Goal: Transaction & Acquisition: Book appointment/travel/reservation

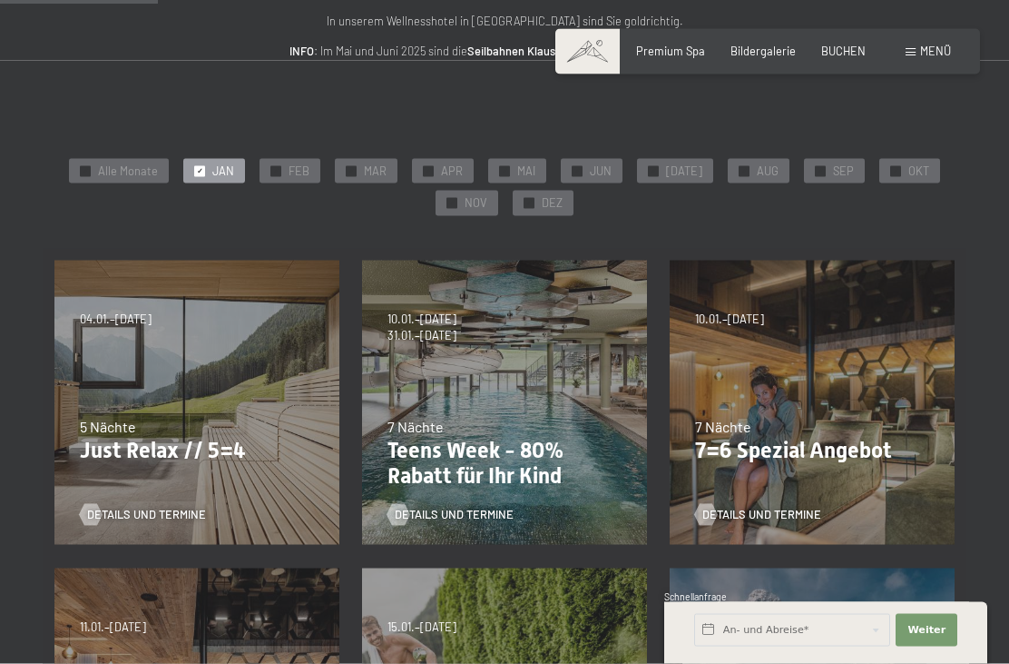
scroll to position [232, 0]
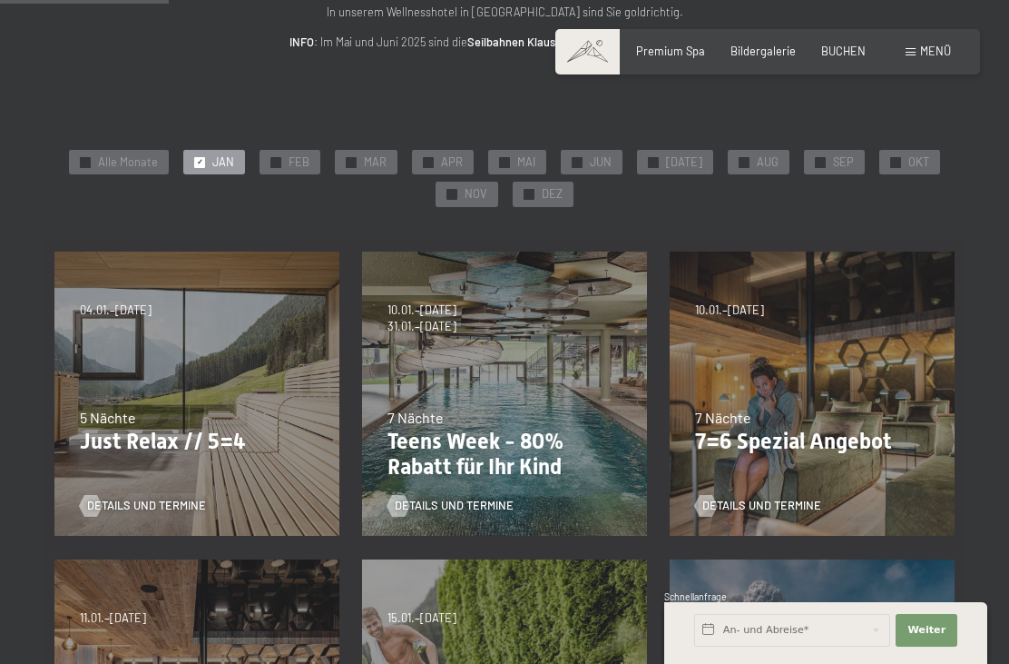
click at [823, 428] on p "7=6 Spezial Angebot" at bounding box center [812, 441] width 234 height 26
click at [777, 497] on link "Details und Termine" at bounding box center [758, 505] width 126 height 16
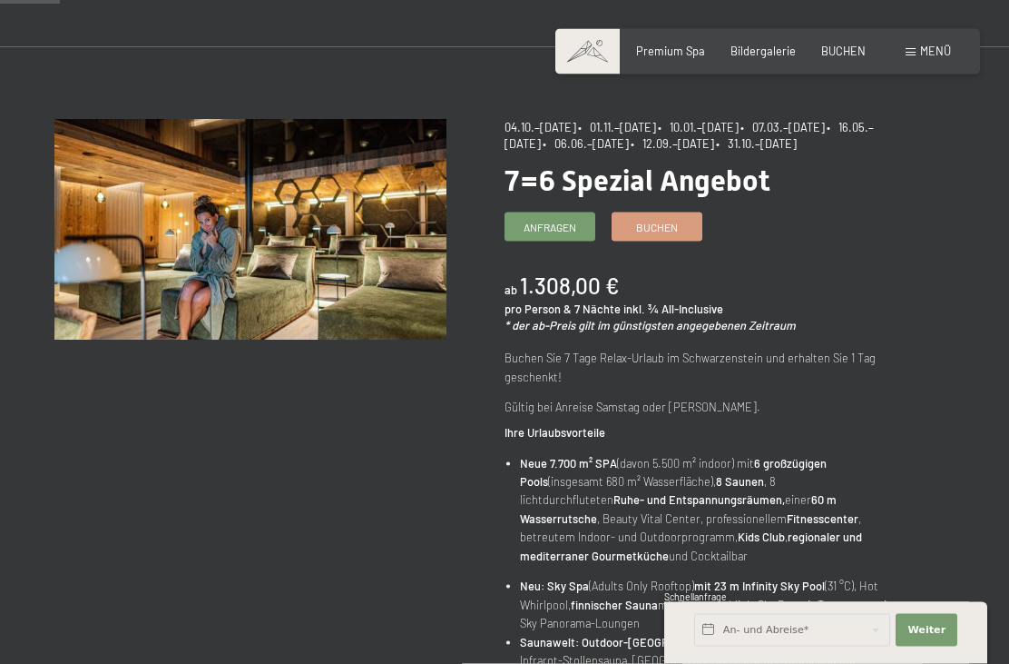
scroll to position [99, 0]
click at [652, 234] on span "Buchen" at bounding box center [657, 226] width 42 height 15
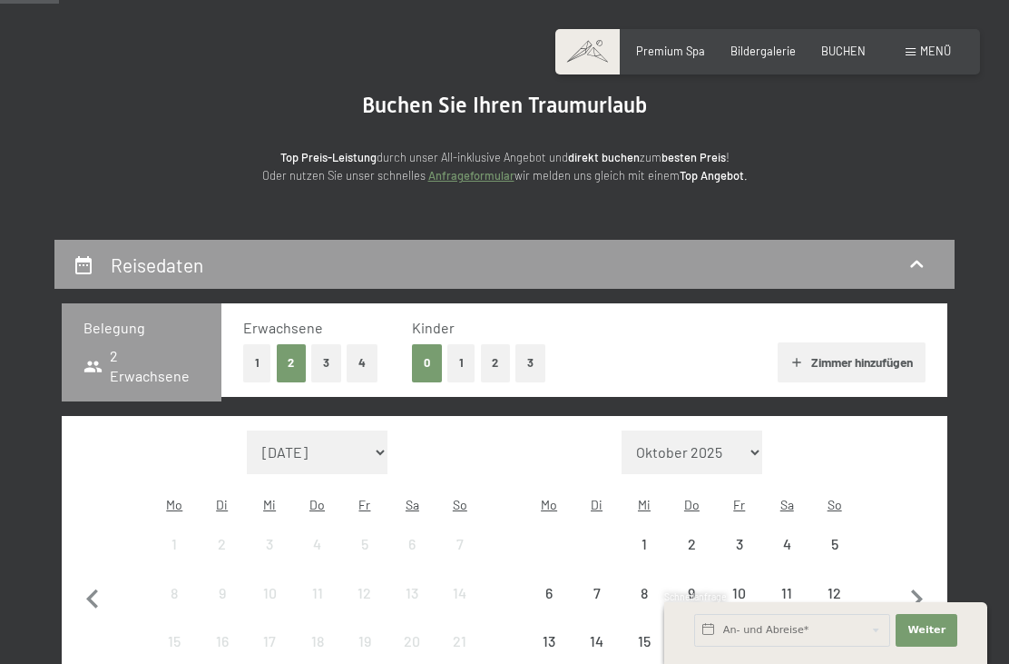
select select "2025-10-01"
select select "2025-11-01"
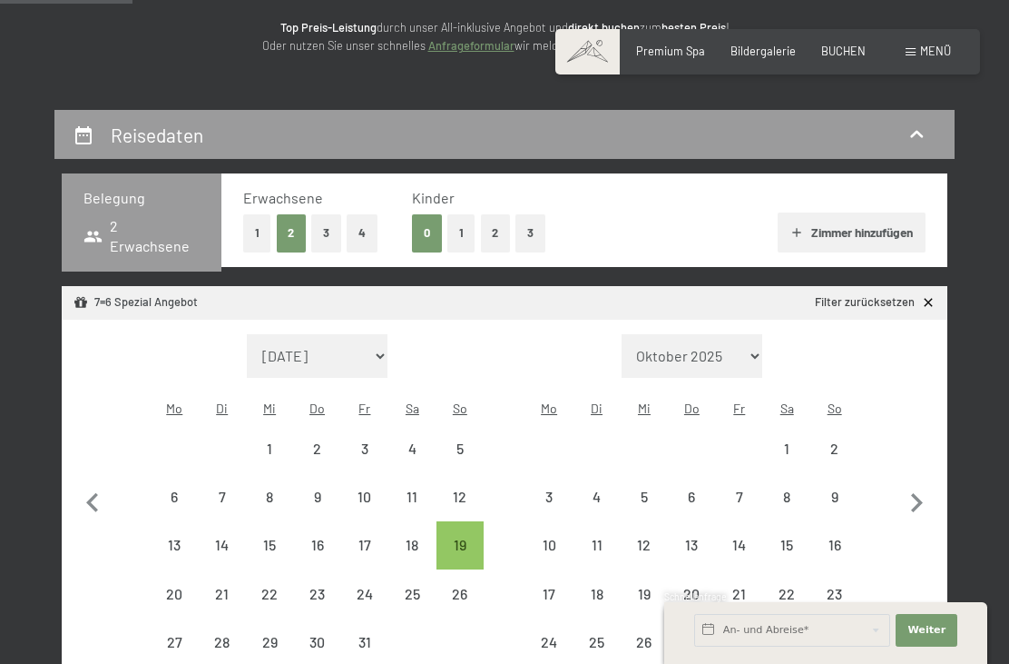
scroll to position [248, 0]
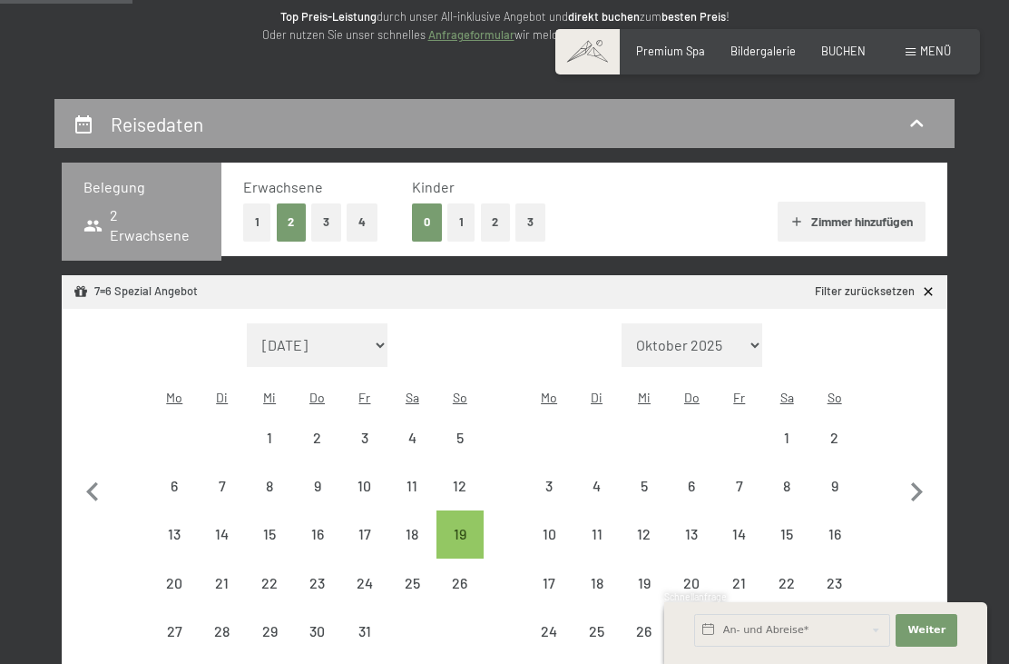
select select "2025-10-01"
select select "2025-11-01"
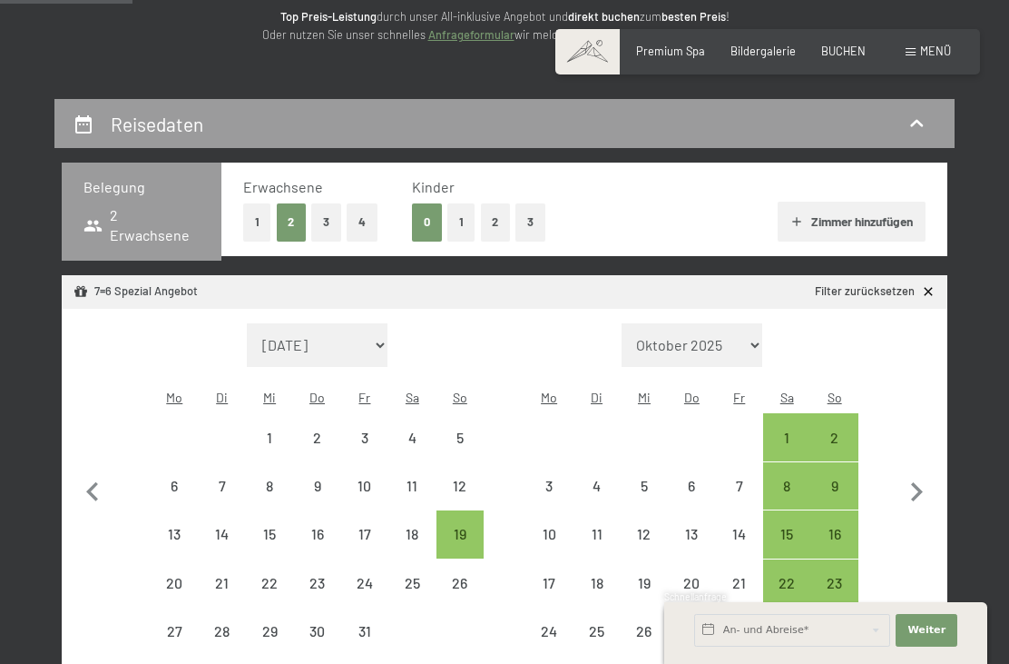
click at [915, 474] on icon "button" at bounding box center [917, 492] width 38 height 38
select select "2025-11-01"
select select "2025-12-01"
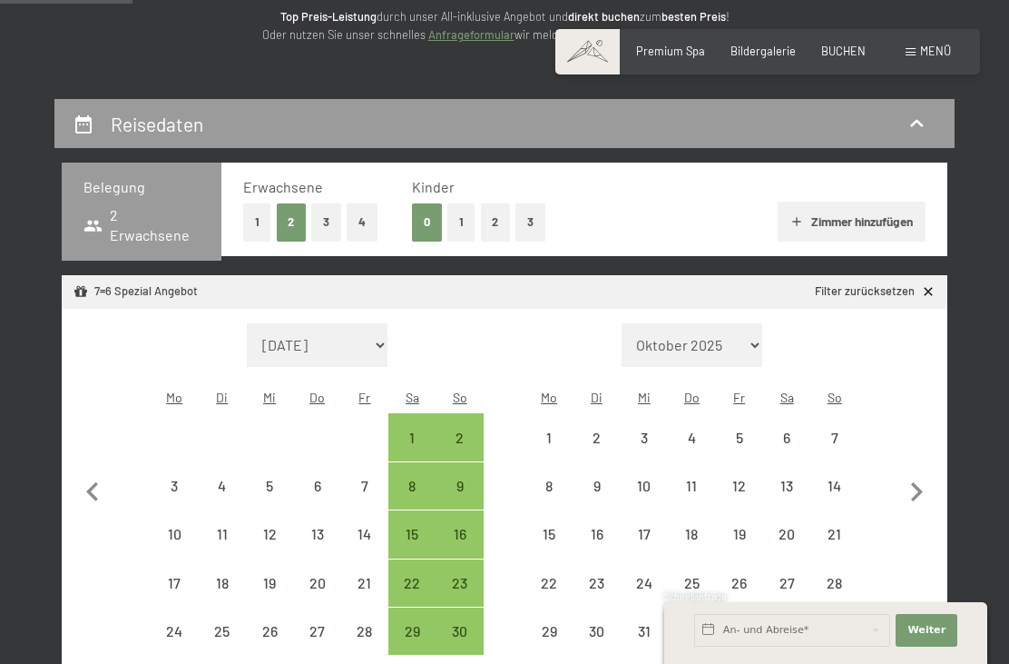
select select "2025-11-01"
select select "2025-12-01"
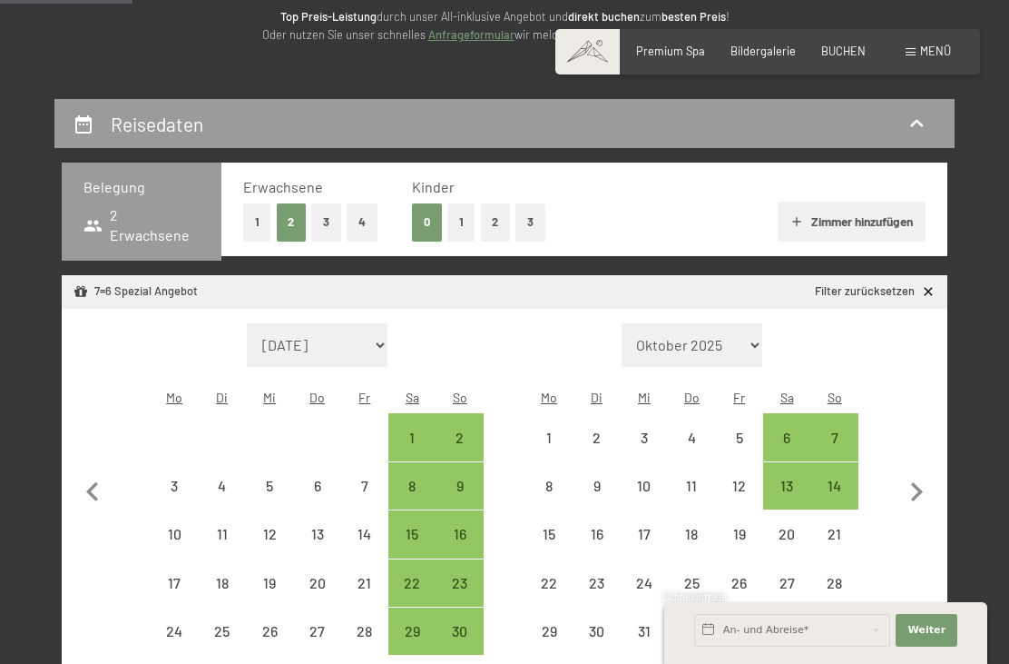
click at [917, 482] on icon "button" at bounding box center [917, 491] width 12 height 19
select select "2025-12-01"
select select "2026-01-01"
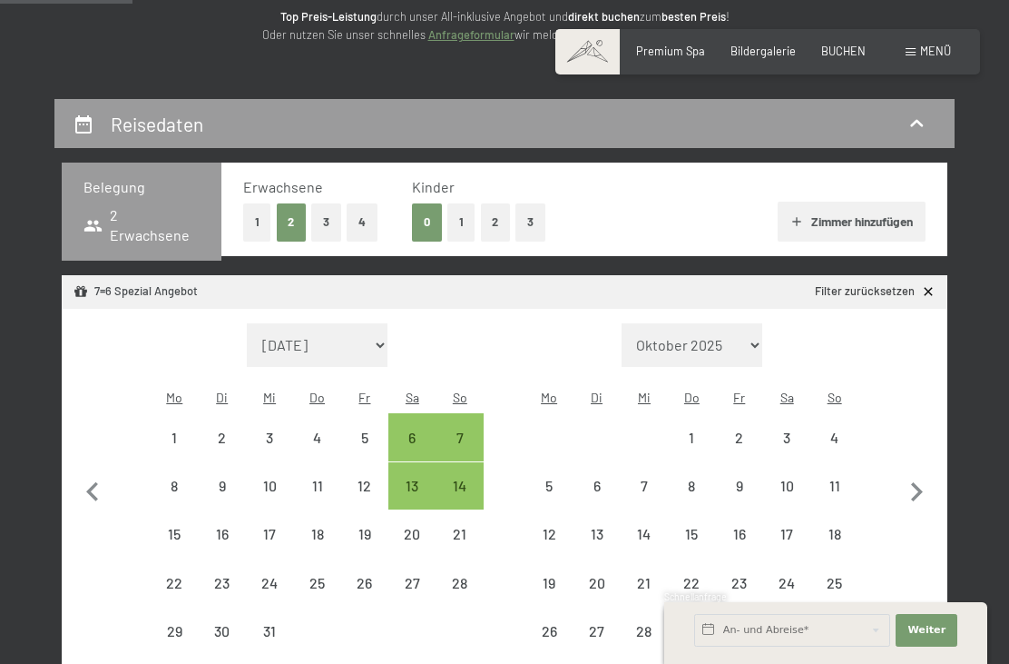
select select "2025-12-01"
select select "2026-01-01"
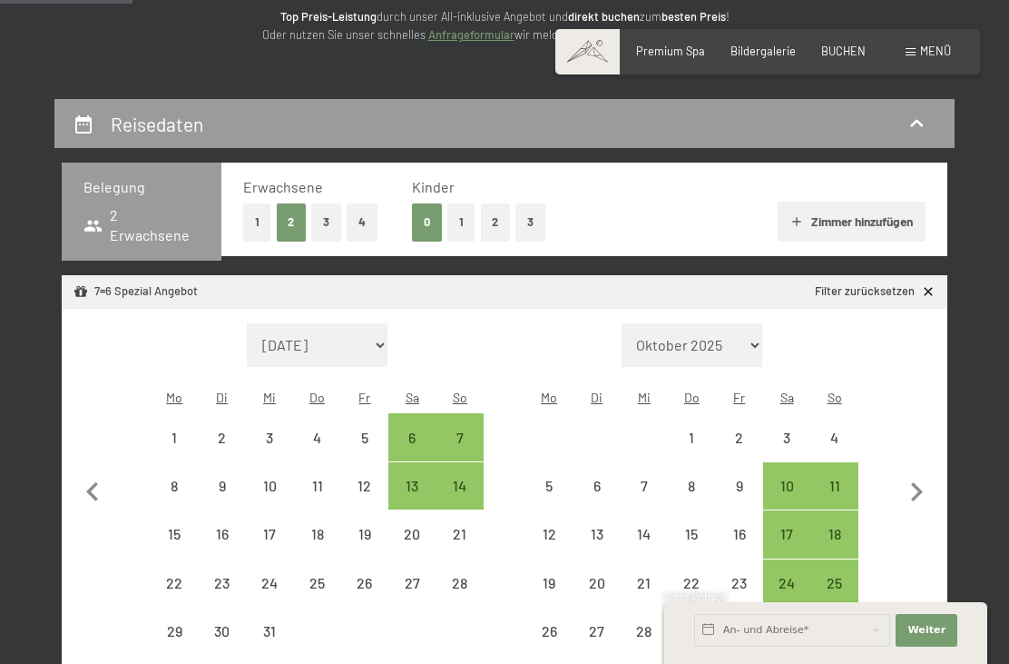
click at [835, 526] on div "18" at bounding box center [834, 548] width 44 height 44
select select "2025-12-01"
select select "2026-01-01"
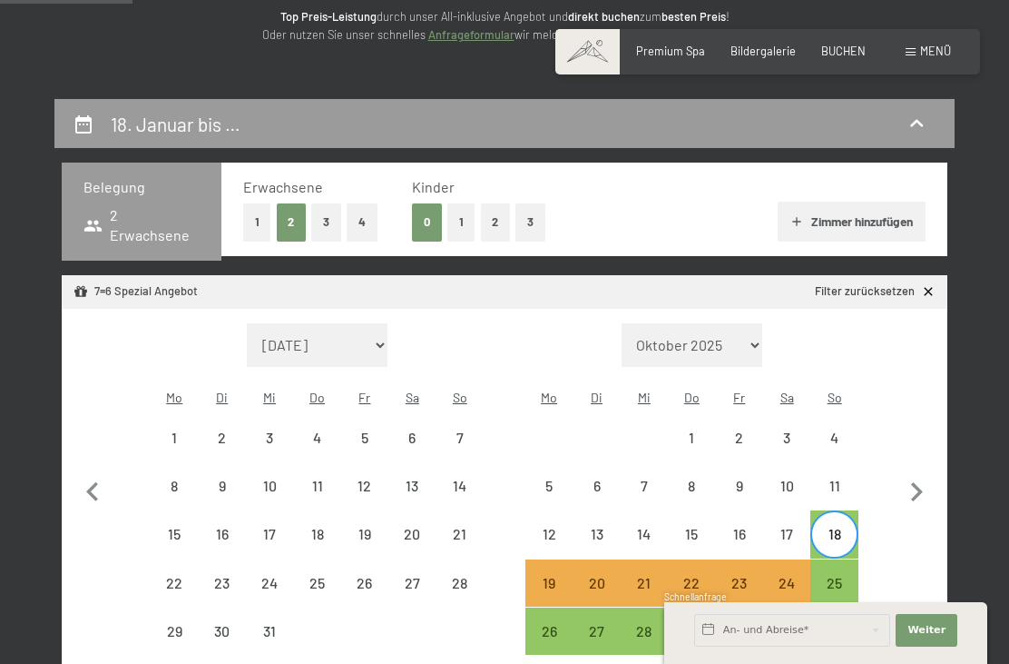
click at [841, 575] on div "25" at bounding box center [834, 597] width 44 height 44
select select "2025-12-01"
select select "2026-01-01"
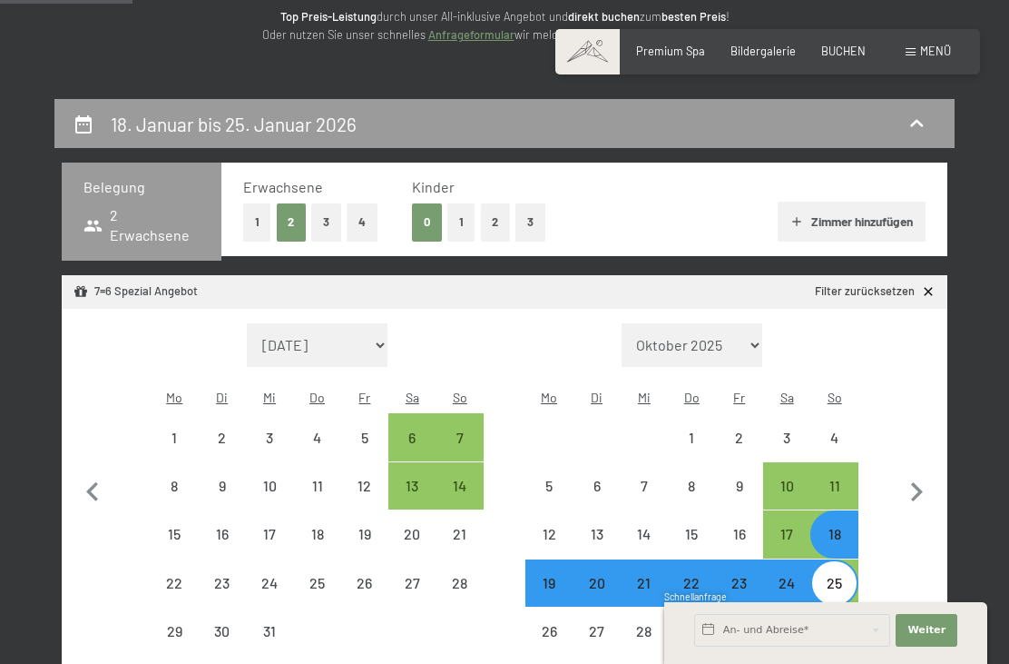
select select "2025-10-01"
select select "2025-11-01"
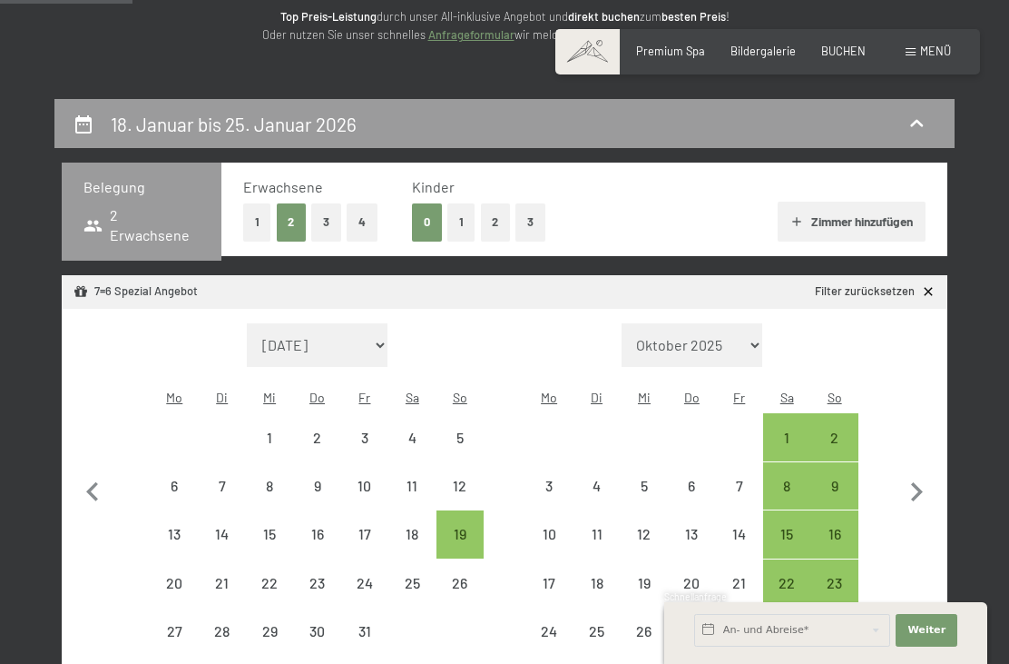
click at [927, 553] on button "button" at bounding box center [917, 489] width 38 height 333
select select "2025-11-01"
select select "2025-12-01"
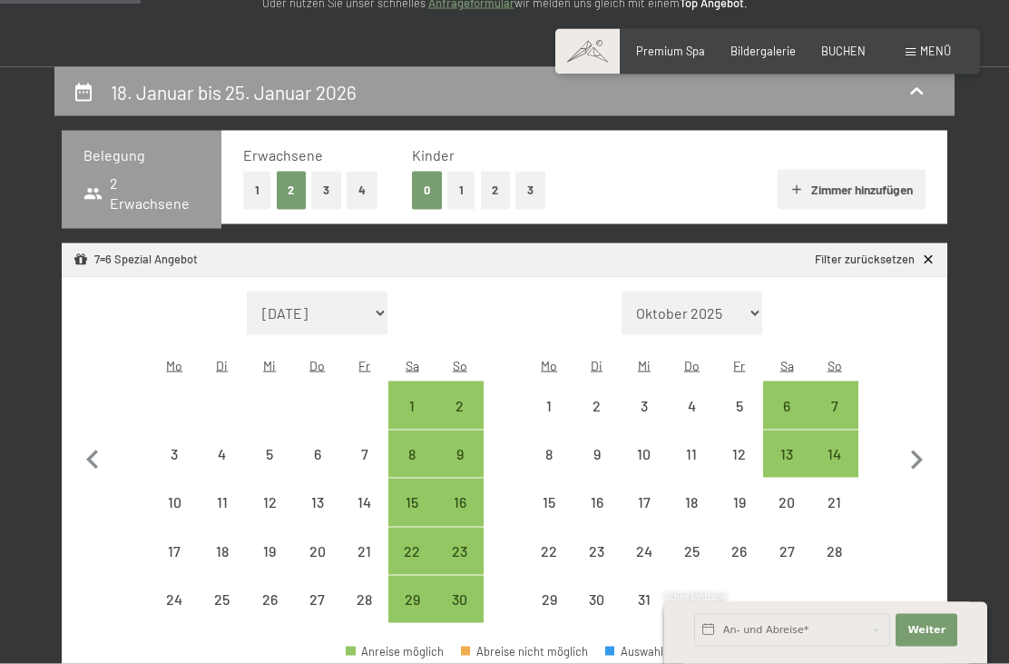
scroll to position [299, 0]
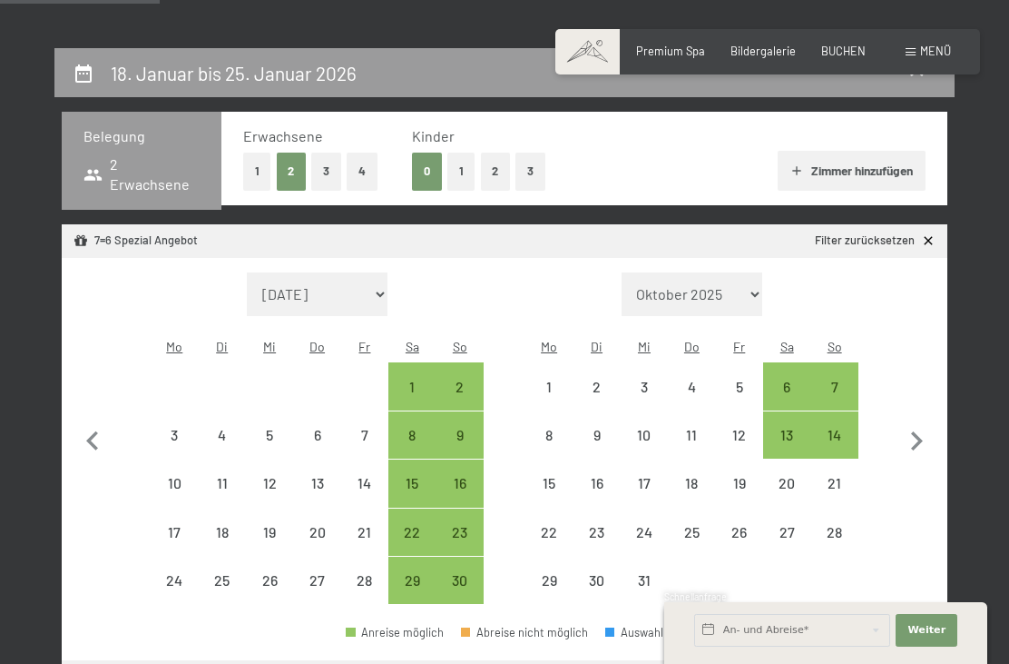
click at [917, 423] on icon "button" at bounding box center [917, 441] width 38 height 38
select select "2025-12-01"
select select "2026-01-01"
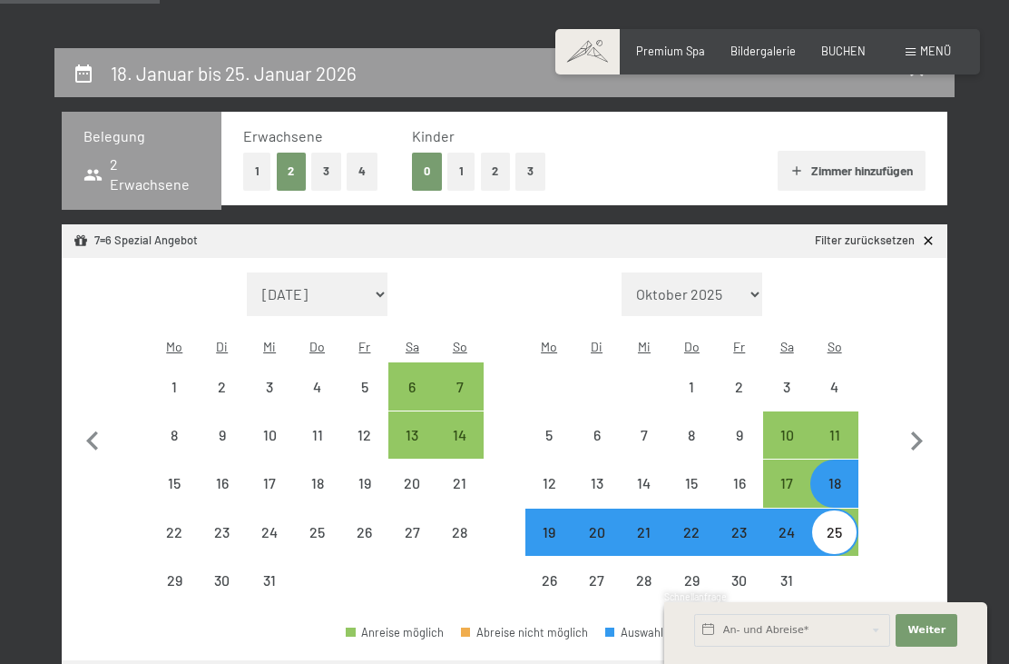
click at [919, 431] on icon "button" at bounding box center [917, 440] width 12 height 19
select select "2026-01-01"
select select "2026-02-01"
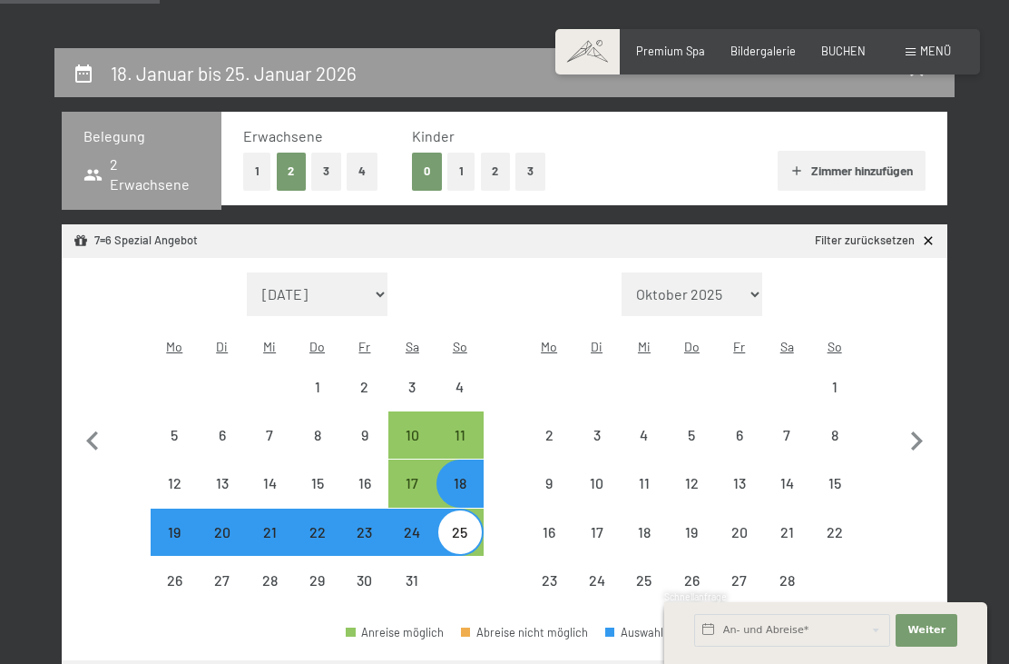
select select "2026-01-01"
select select "2026-02-01"
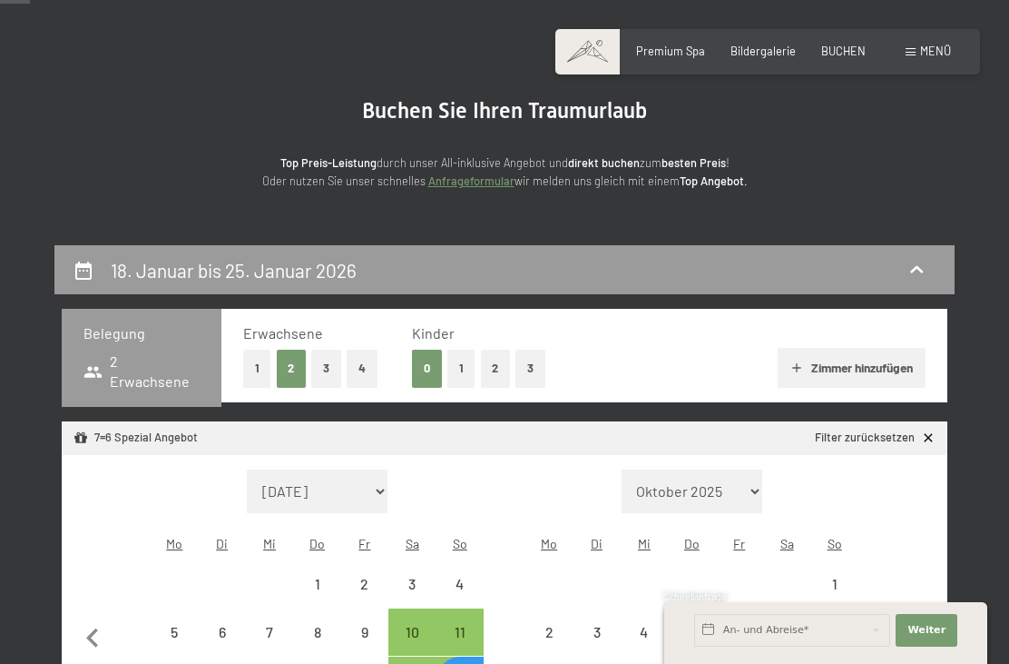
scroll to position [0, 0]
